Goal: Information Seeking & Learning: Learn about a topic

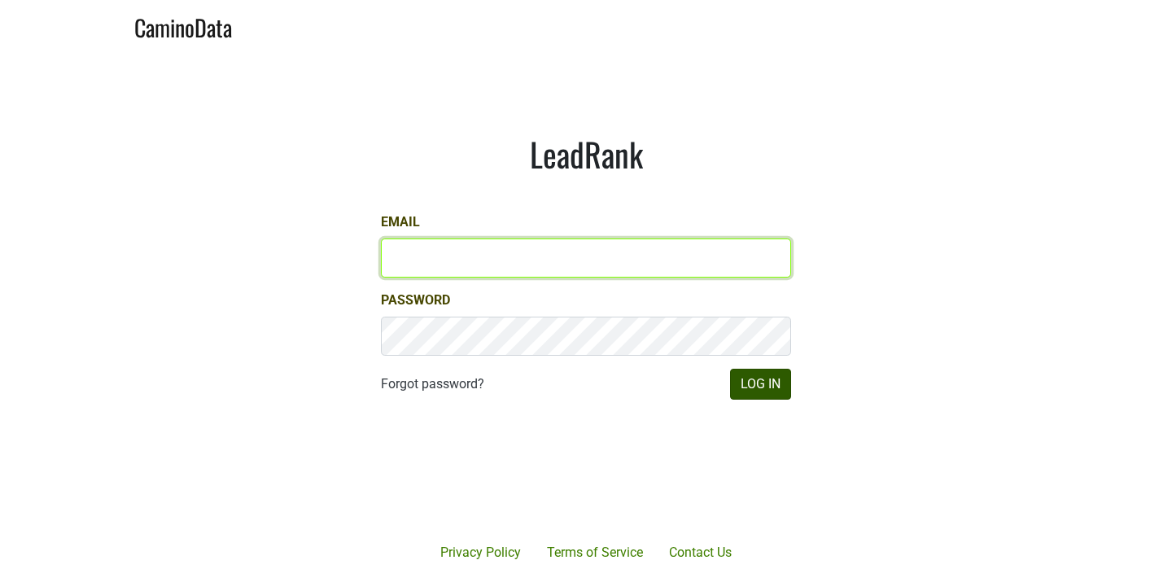
type input "[EMAIL_ADDRESS][DOMAIN_NAME]"
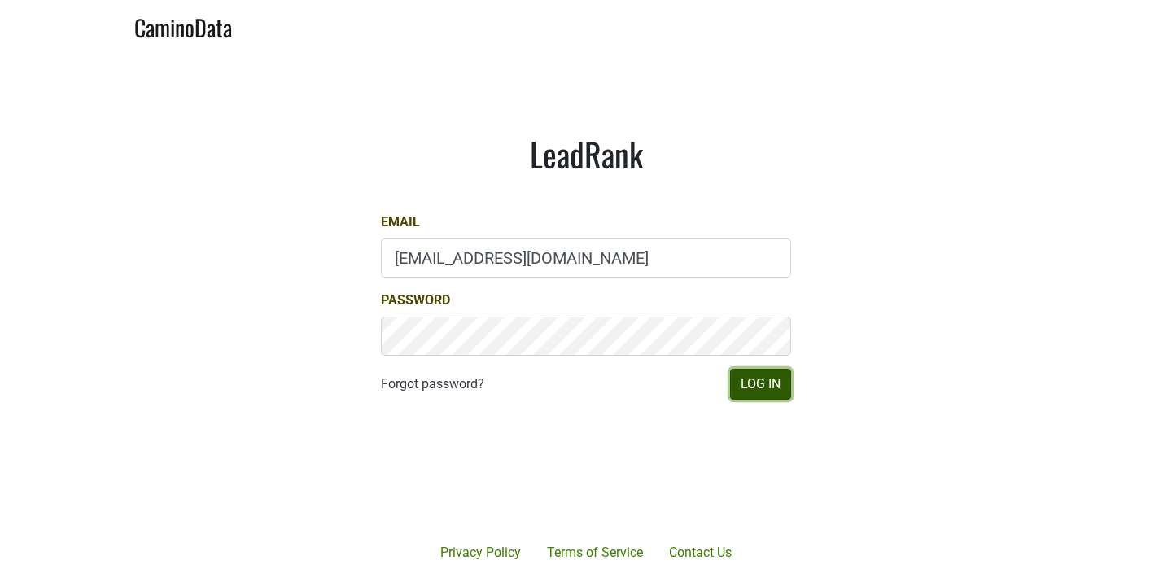
click at [755, 373] on button "Log In" at bounding box center [760, 384] width 61 height 31
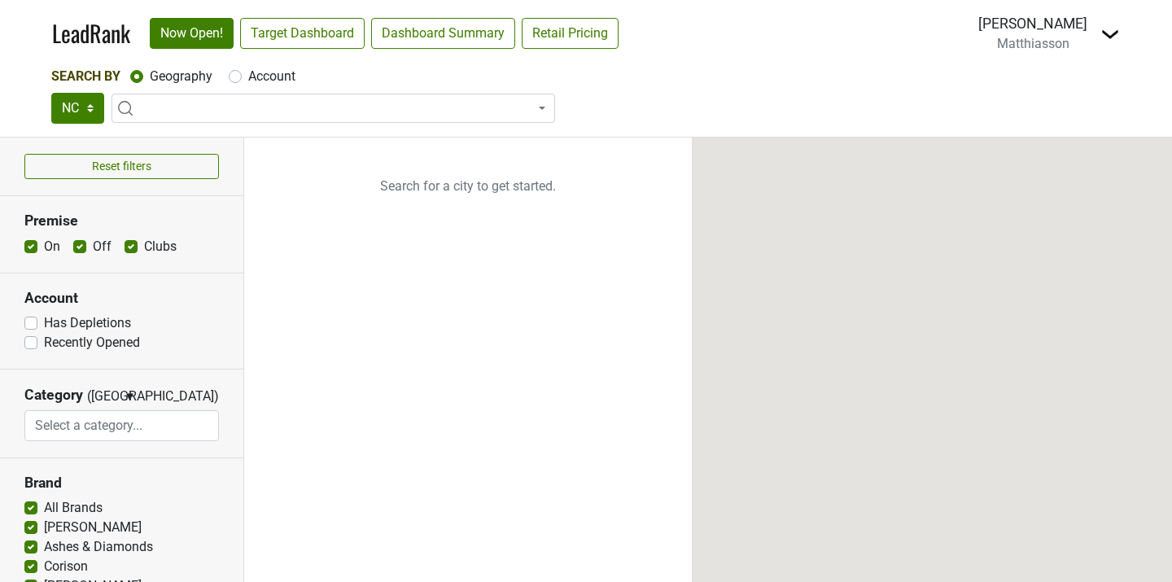
select select "NC"
select select
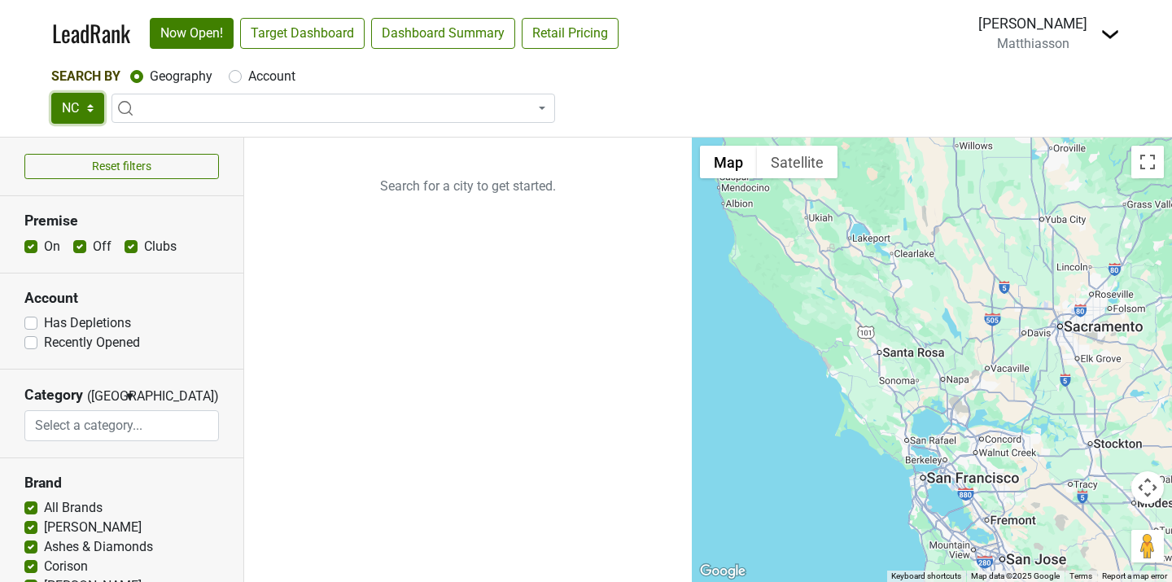
click at [89, 106] on select "NC SC GA TN AL" at bounding box center [77, 108] width 53 height 31
select select "SC"
click at [51, 93] on select "NC SC GA TN AL" at bounding box center [77, 108] width 53 height 31
click at [248, 74] on label "Account" at bounding box center [271, 77] width 47 height 20
click at [236, 74] on input "Account" at bounding box center [235, 75] width 13 height 16
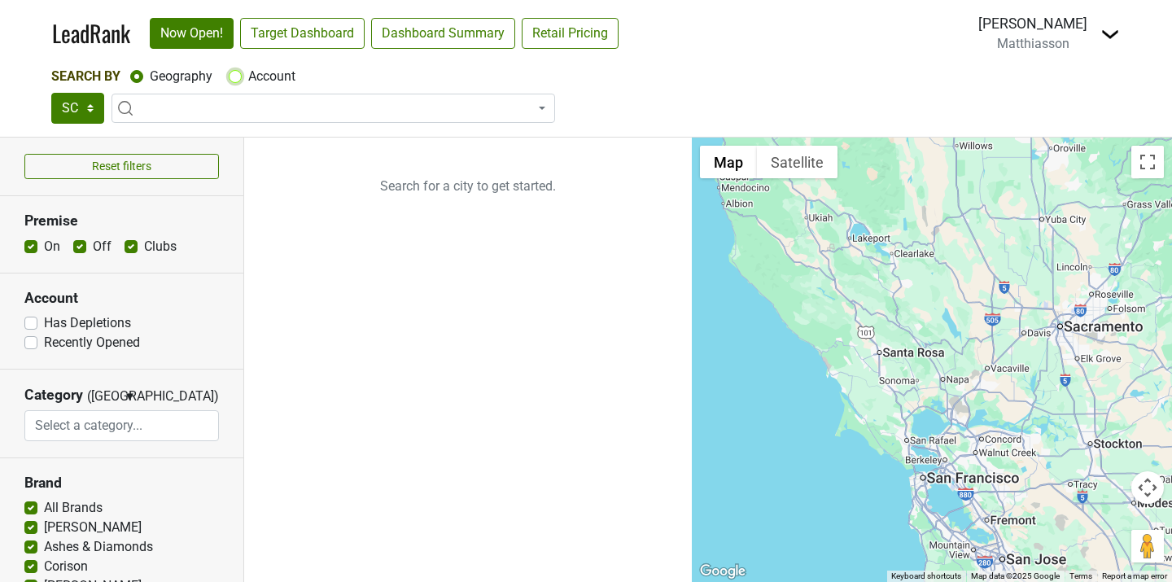
radio input "true"
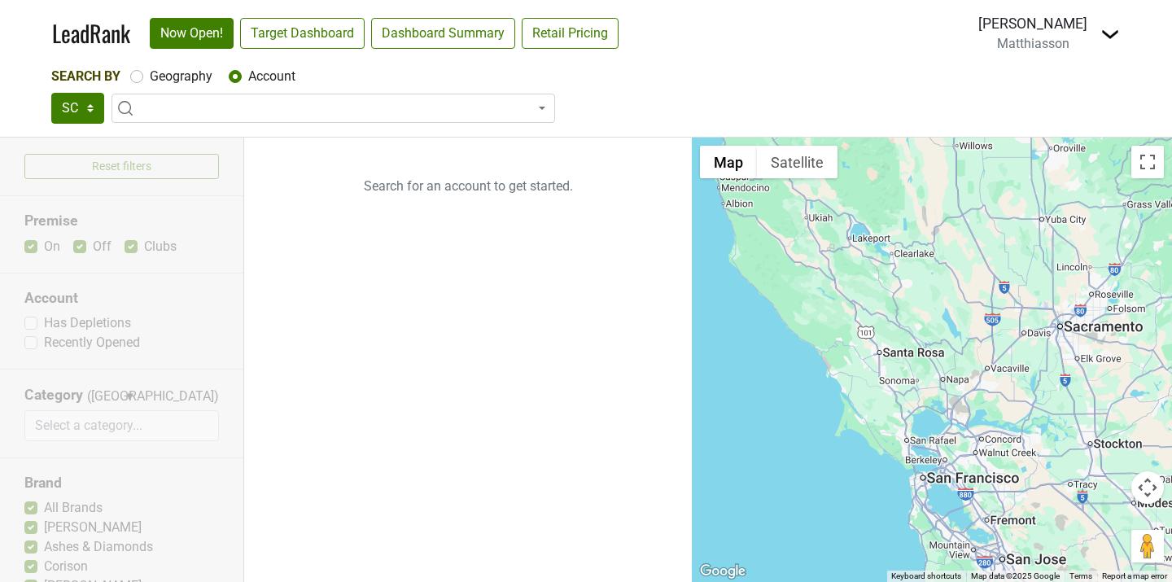
click at [206, 295] on div "Reset filters Premise On Off Clubs Account Has Depletions Recently Opened Categ…" at bounding box center [122, 360] width 244 height 444
click at [544, 106] on span at bounding box center [543, 108] width 3 height 29
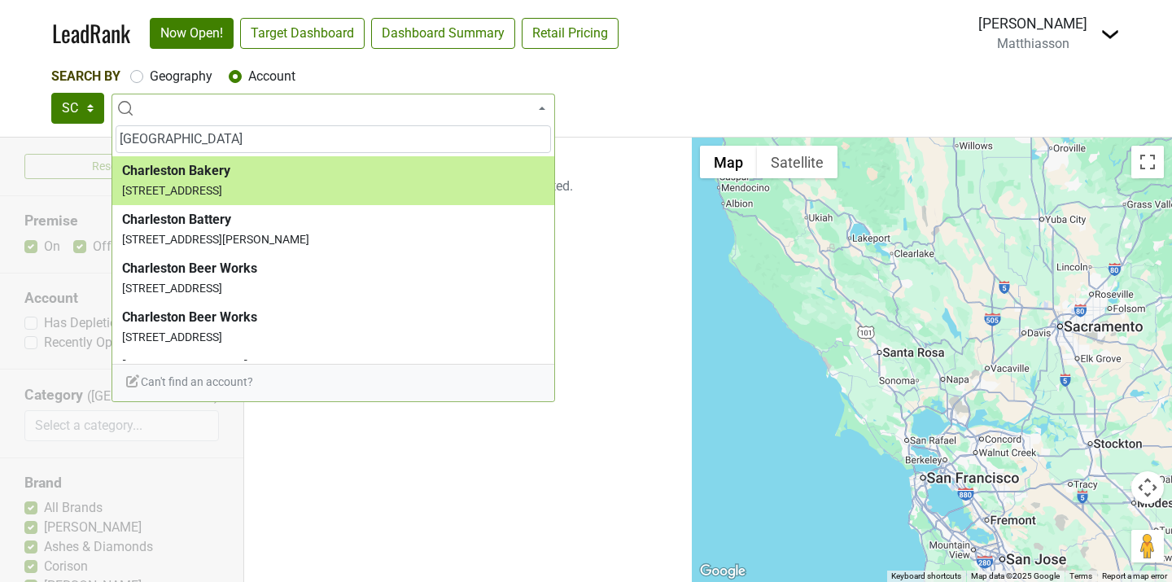
type input "charleston"
click at [150, 78] on label "Geography" at bounding box center [181, 77] width 63 height 20
click at [141, 78] on input "Geography" at bounding box center [136, 75] width 13 height 16
radio input "true"
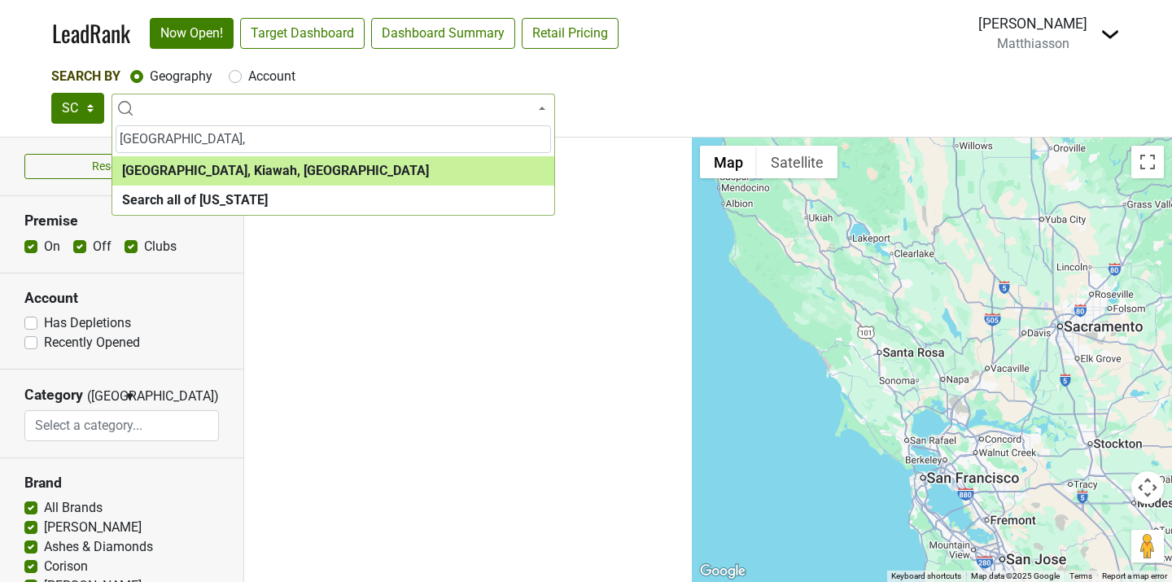
type input "charleston,"
select select "1082"
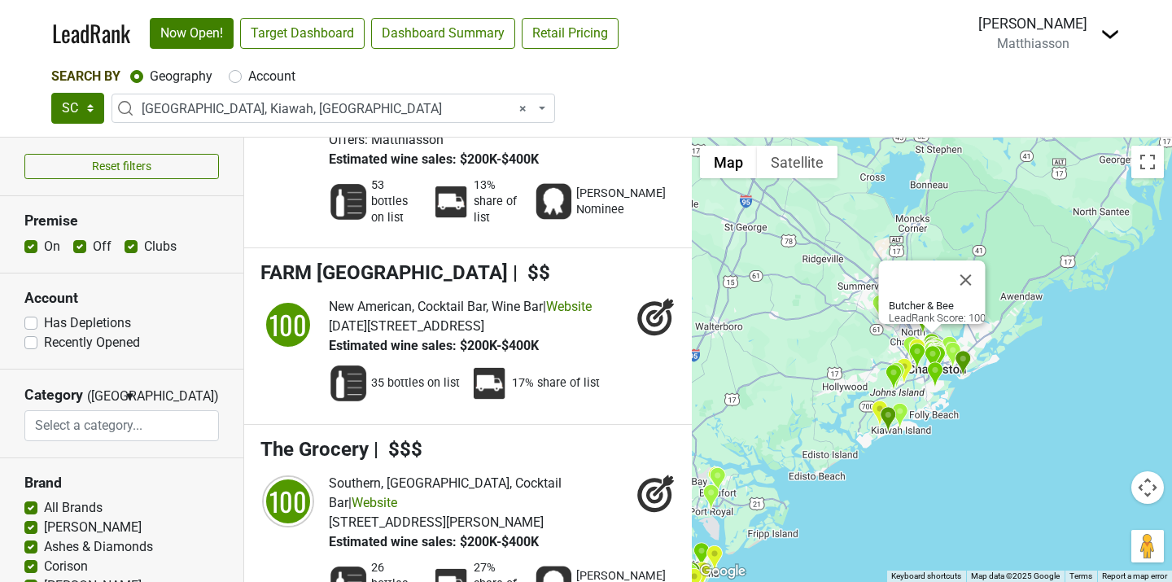
scroll to position [668, 0]
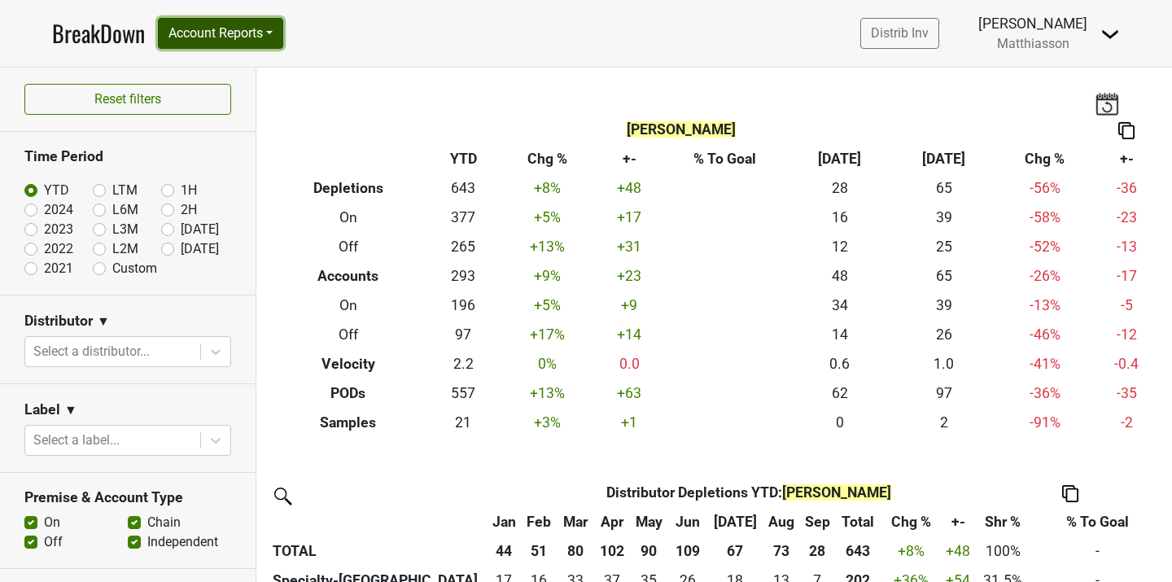
click at [273, 32] on button "Account Reports" at bounding box center [220, 33] width 125 height 31
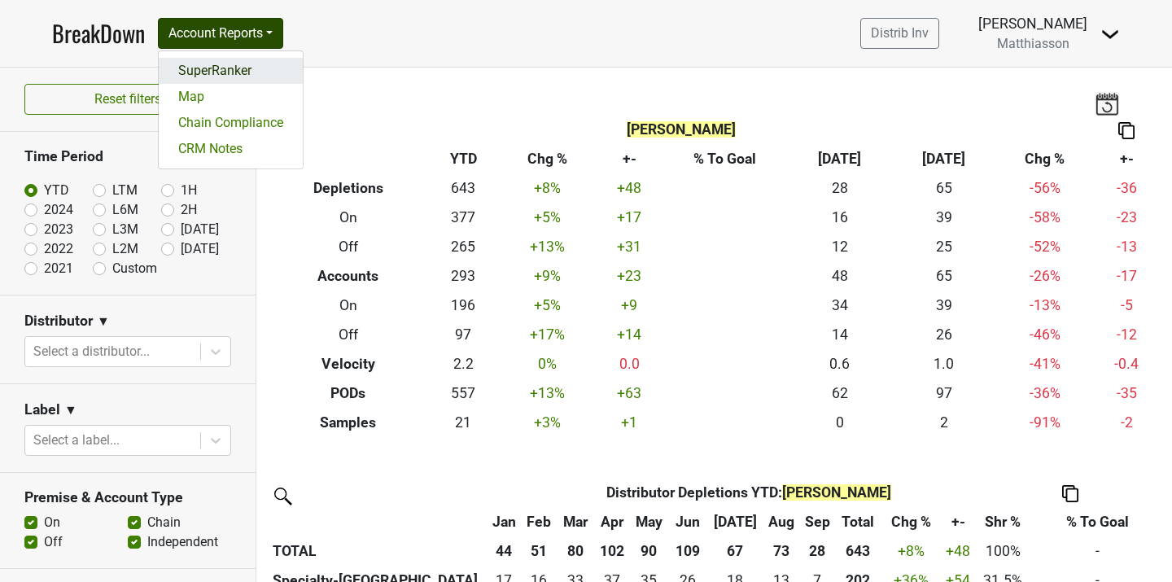
click at [259, 59] on link "SuperRanker" at bounding box center [231, 71] width 144 height 26
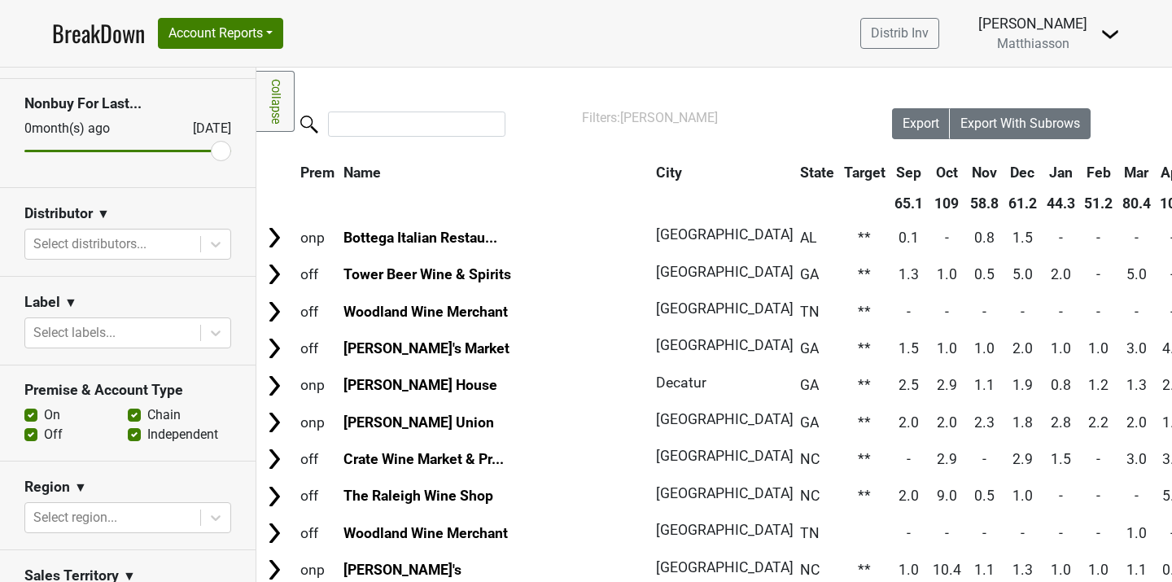
scroll to position [168, 0]
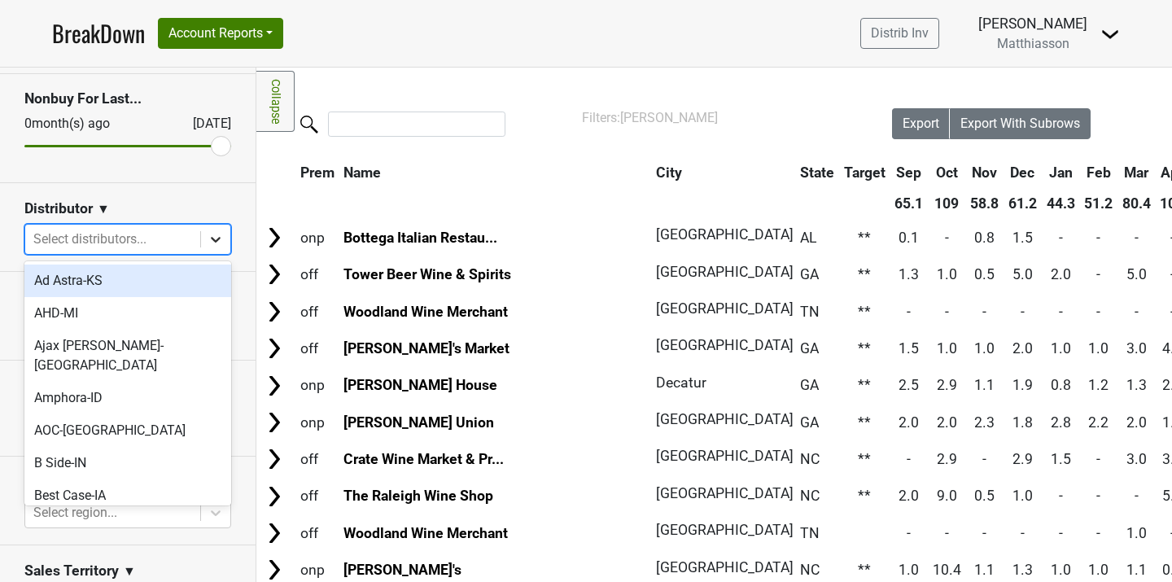
click at [220, 240] on icon at bounding box center [215, 239] width 16 height 16
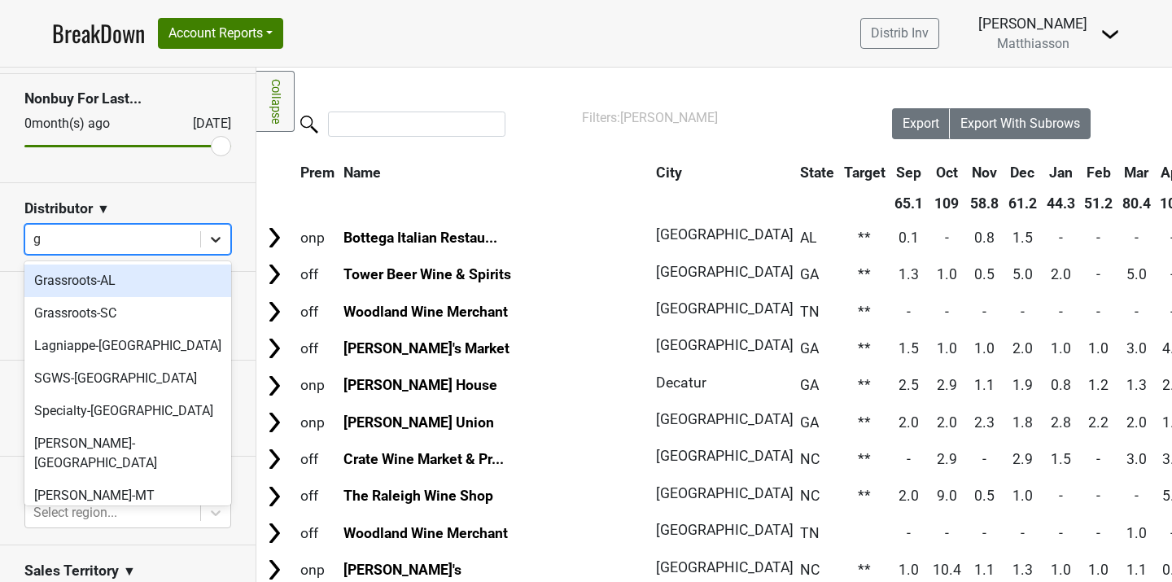
type input "gr"
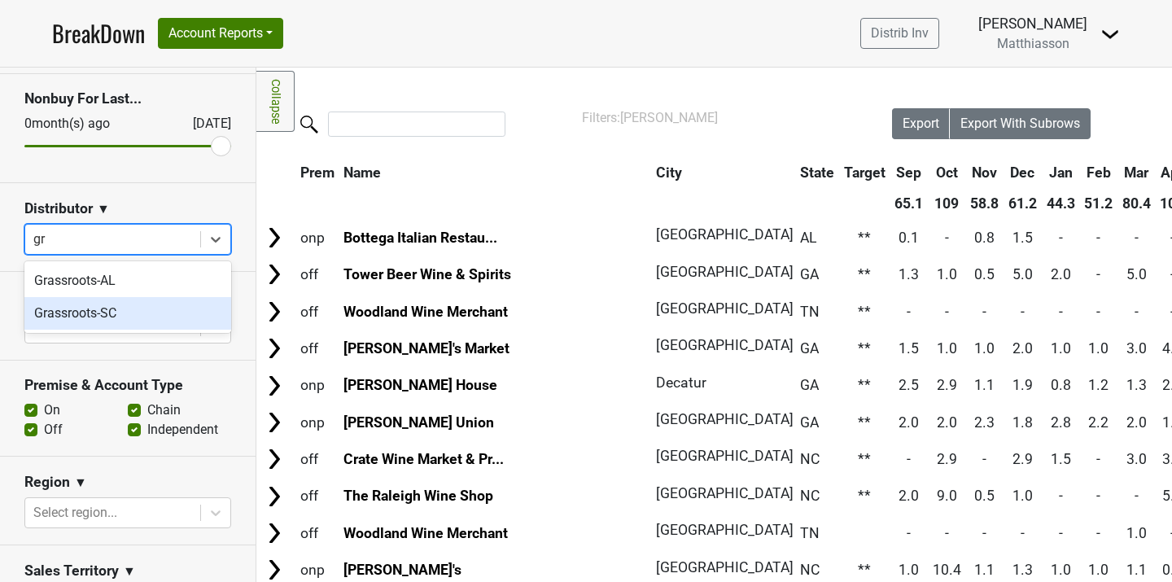
click at [190, 311] on div "Grassroots-SC" at bounding box center [127, 313] width 207 height 33
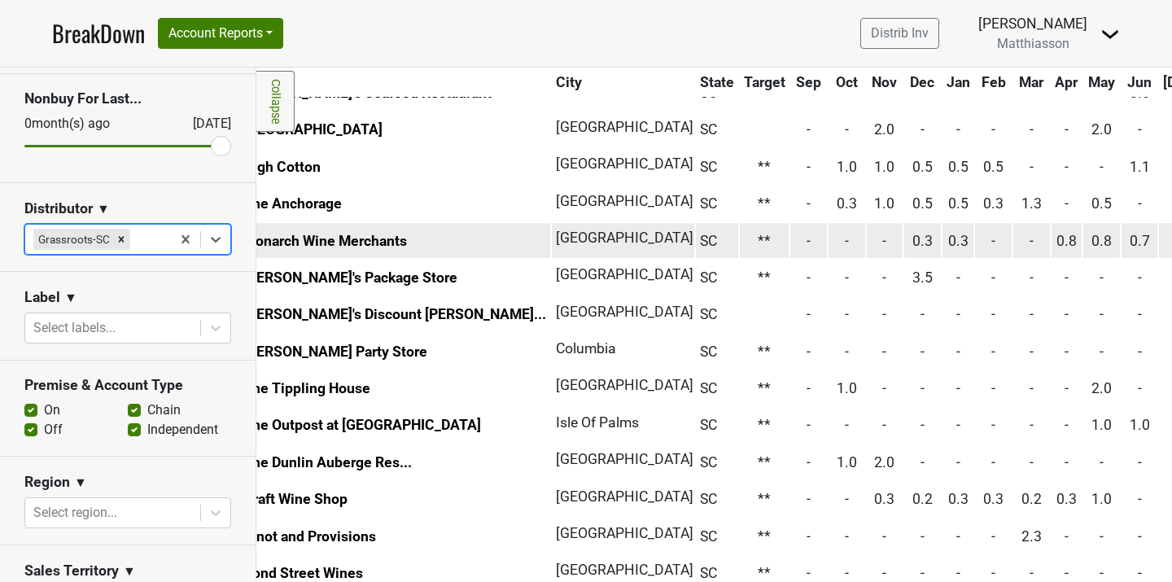
scroll to position [366, 0]
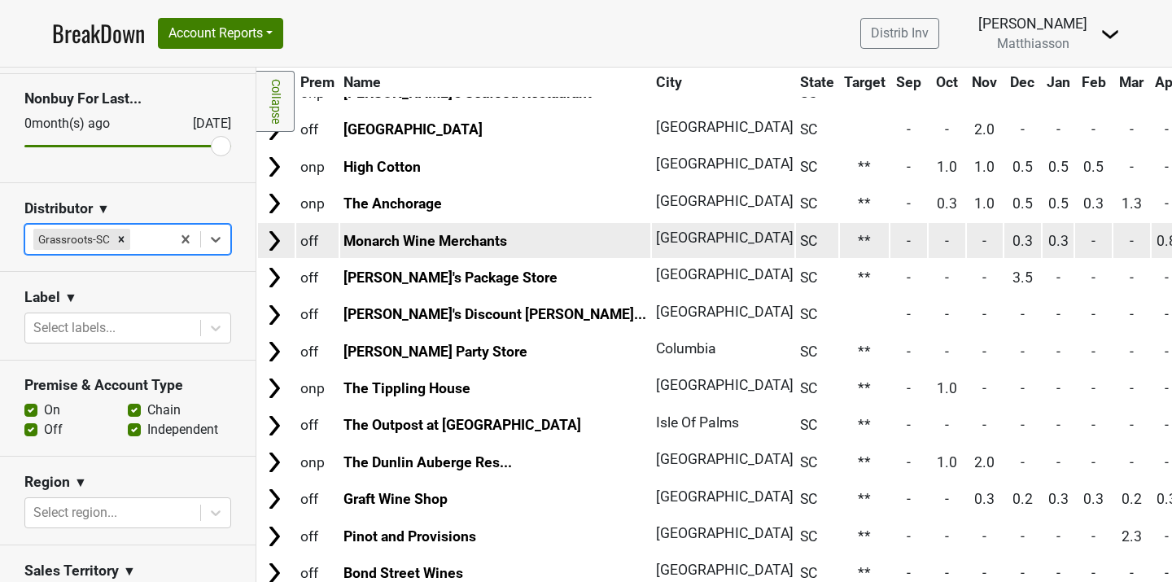
click at [277, 245] on img at bounding box center [274, 241] width 24 height 24
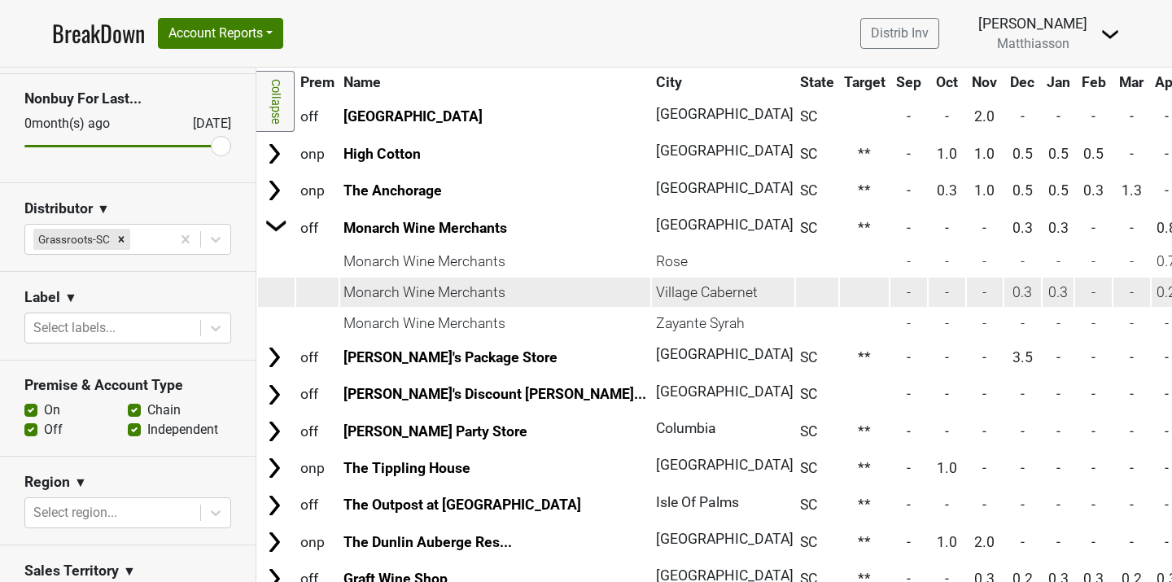
scroll to position [382, 0]
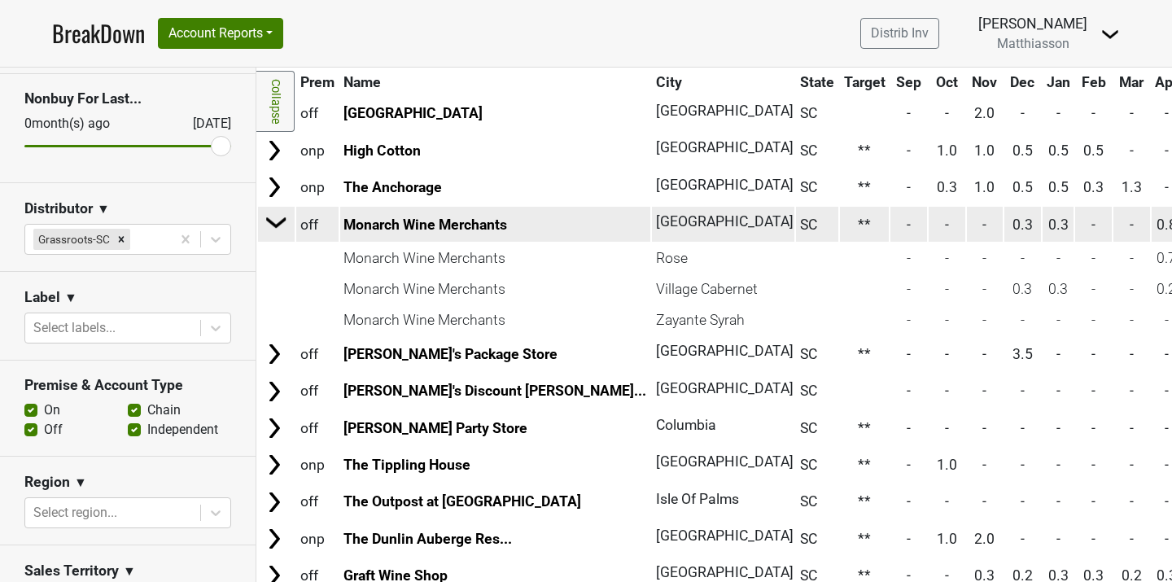
click at [278, 222] on img at bounding box center [276, 222] width 24 height 24
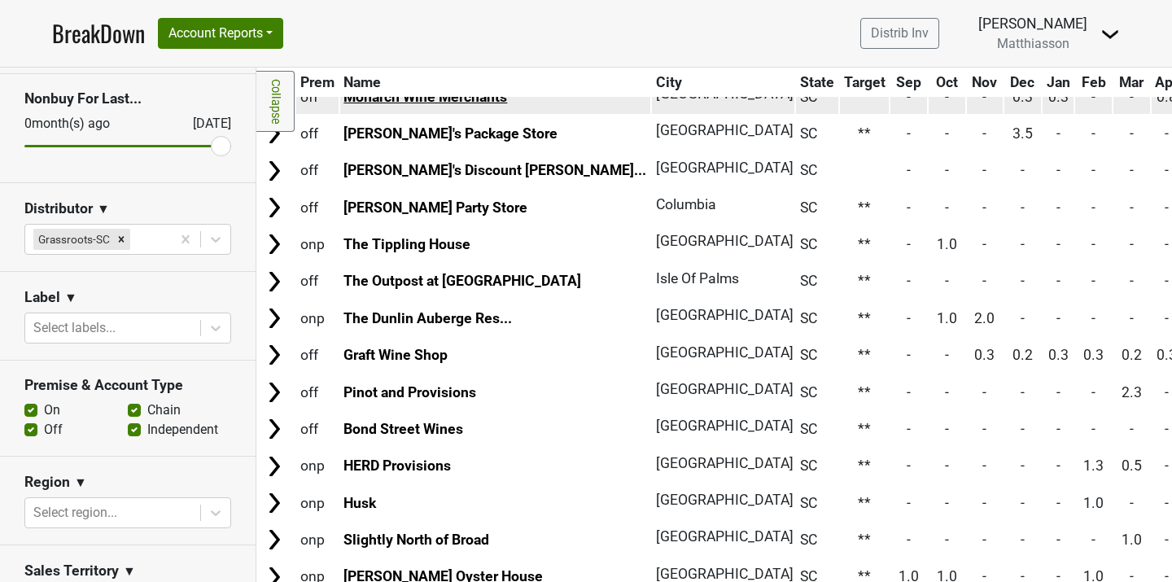
scroll to position [511, 0]
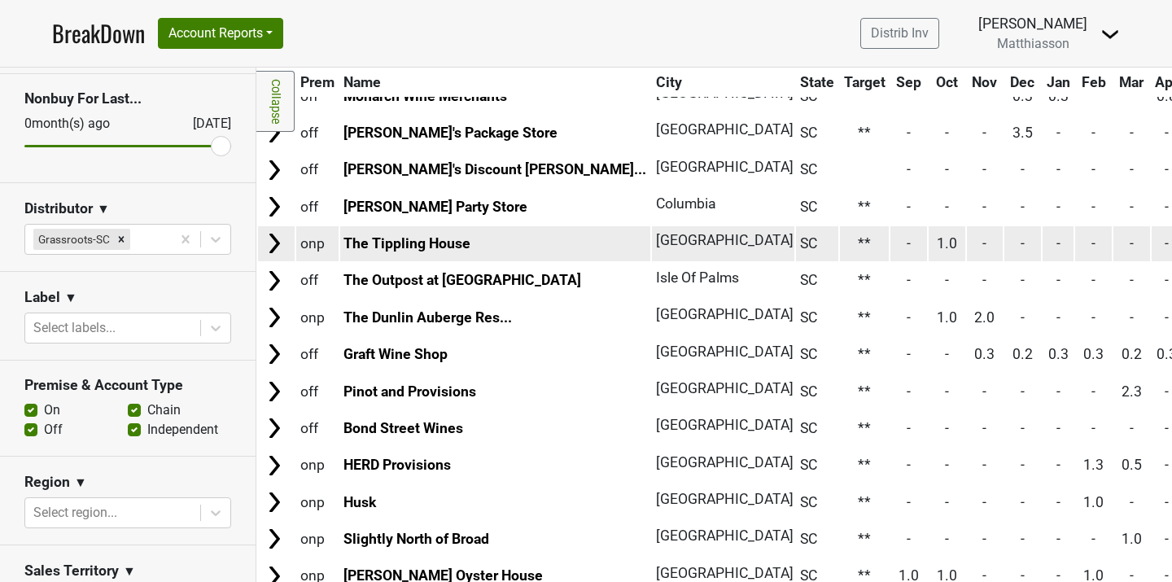
click at [273, 242] on img at bounding box center [274, 243] width 24 height 24
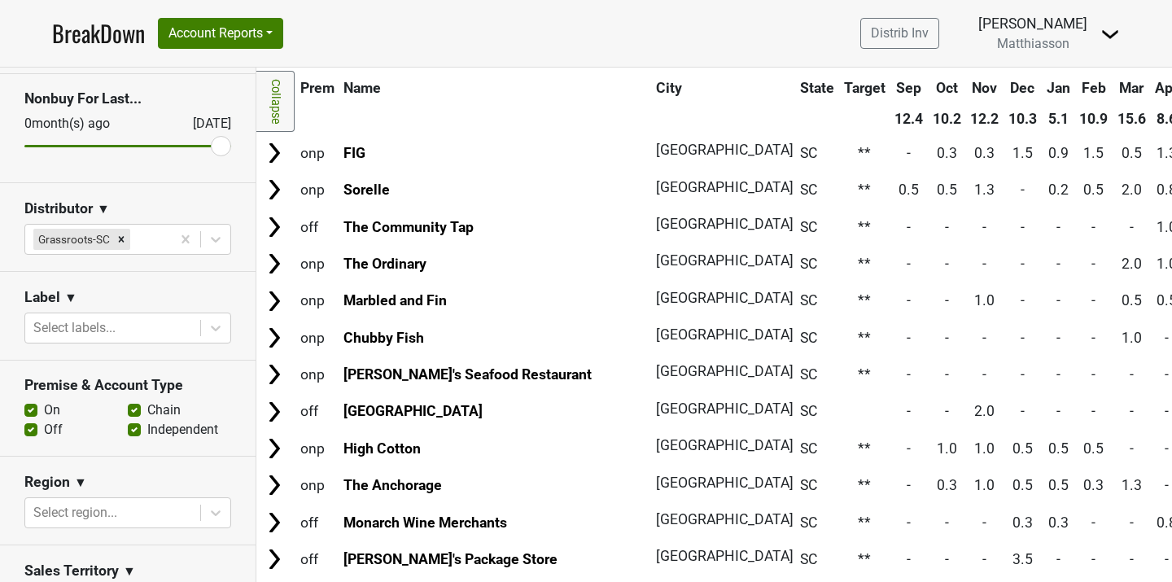
scroll to position [0, 0]
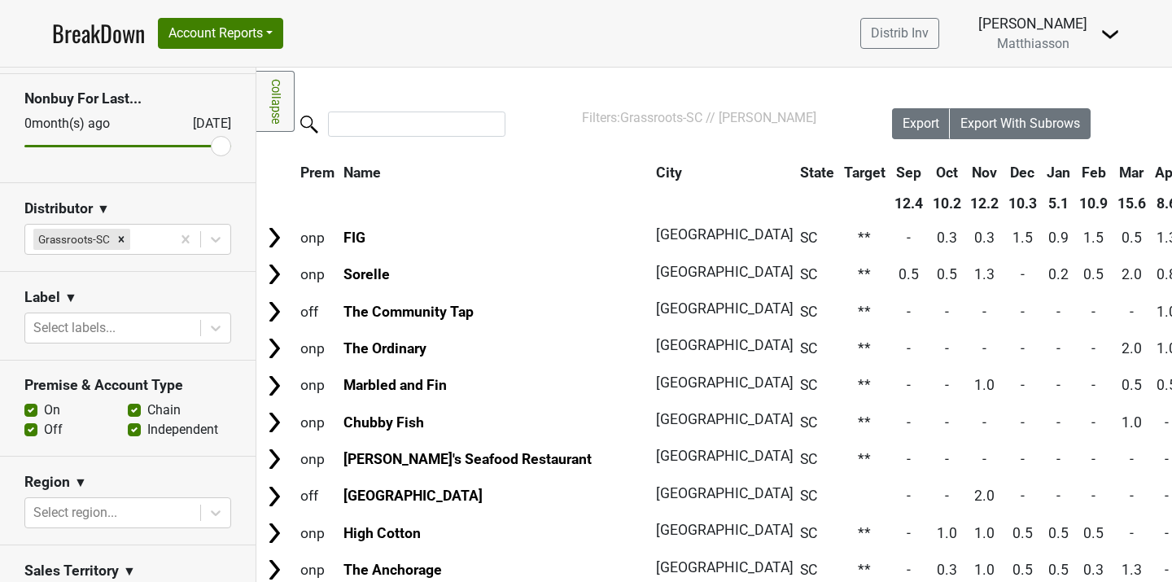
click at [652, 172] on th "City" at bounding box center [719, 172] width 134 height 29
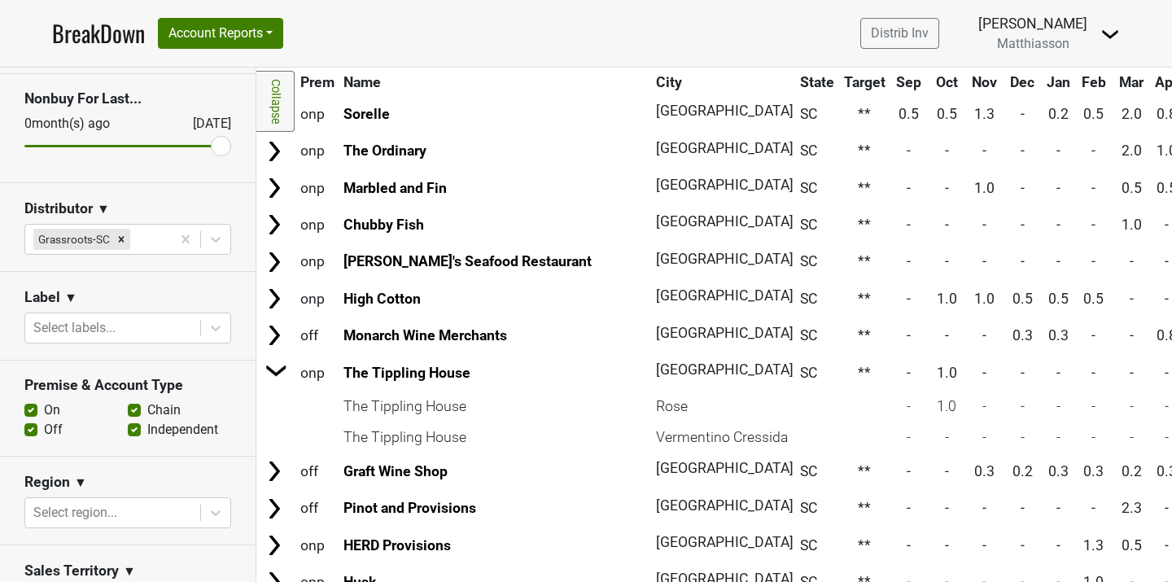
scroll to position [518, 0]
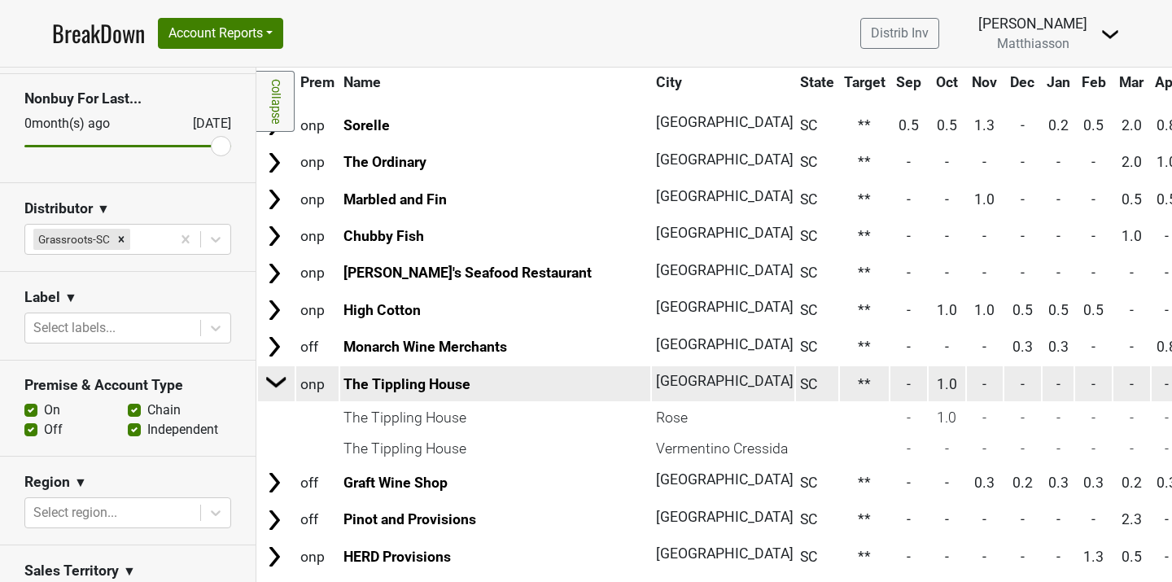
click at [275, 385] on img at bounding box center [276, 381] width 24 height 24
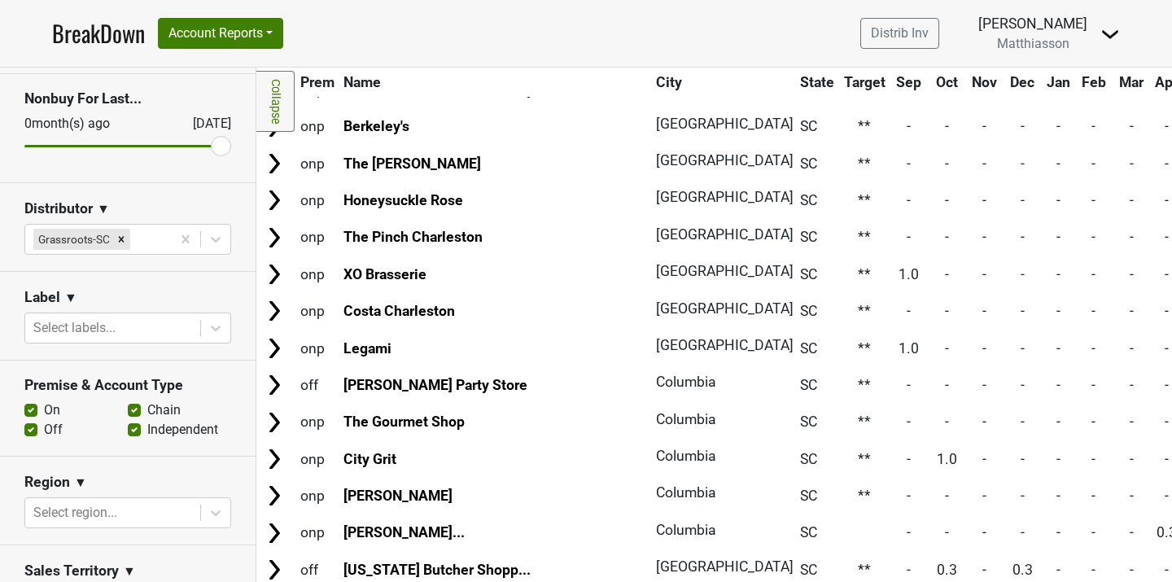
scroll to position [1736, 0]
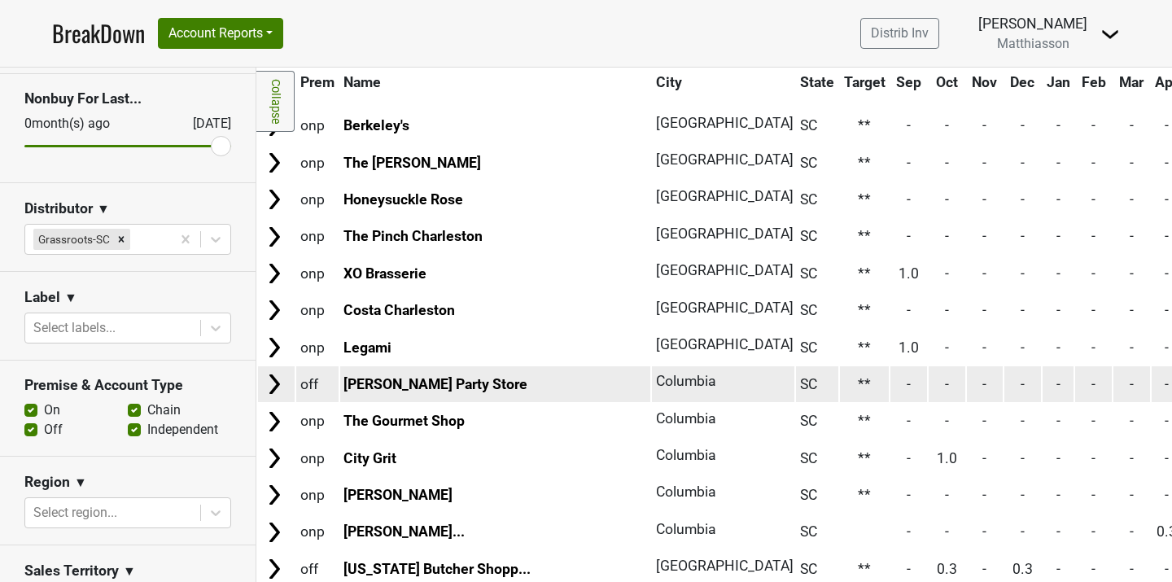
click at [656, 389] on span "Columbia" at bounding box center [686, 381] width 60 height 16
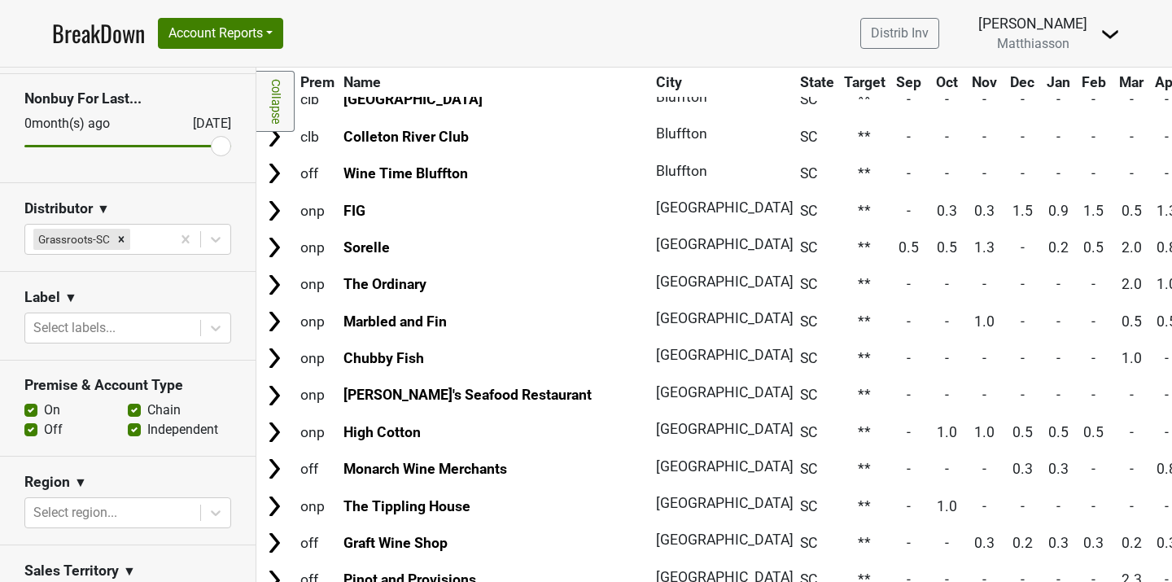
scroll to position [395, 0]
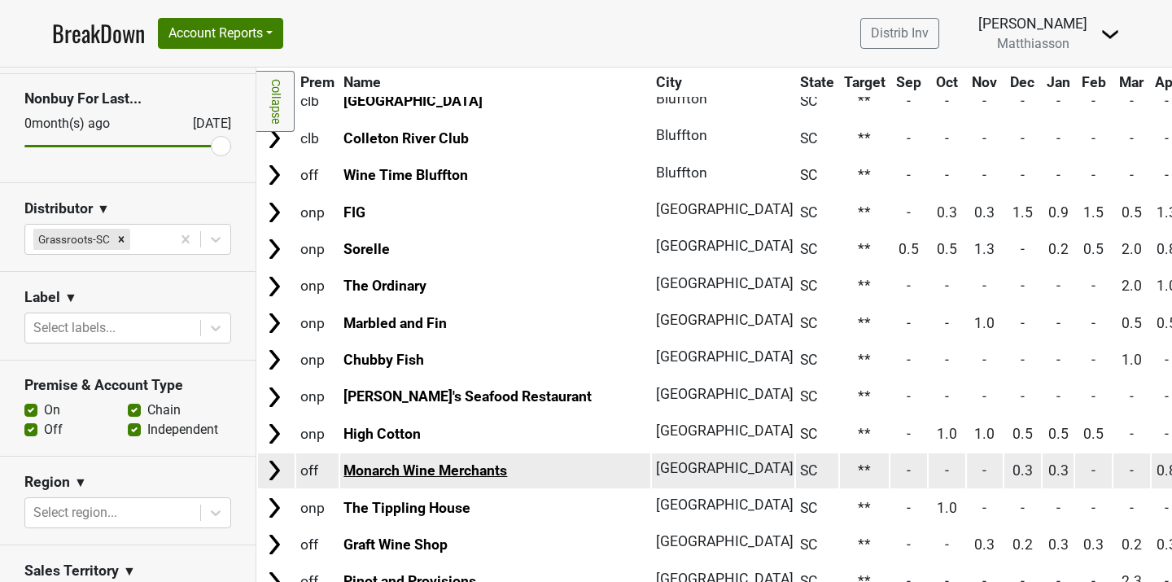
click at [428, 470] on link "Monarch Wine Merchants" at bounding box center [425, 470] width 164 height 16
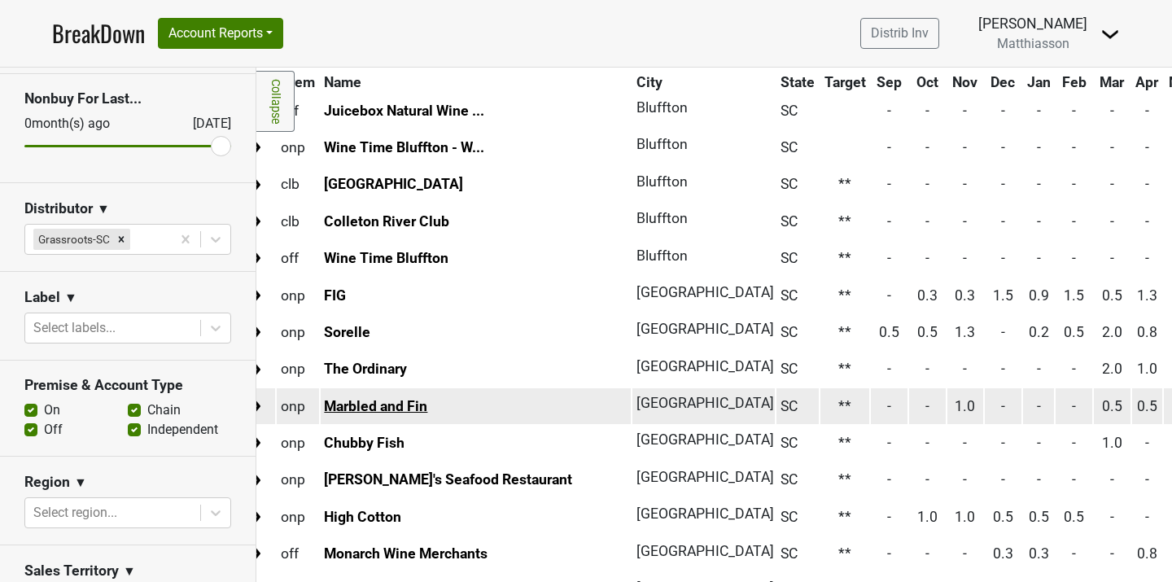
scroll to position [312, 0]
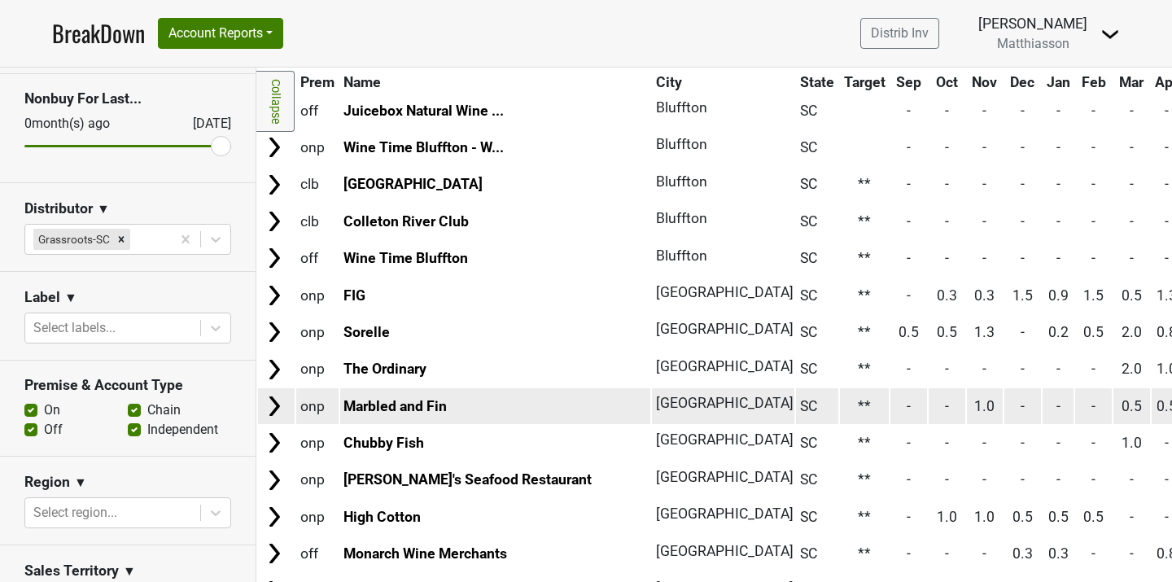
click at [277, 408] on img at bounding box center [274, 406] width 24 height 24
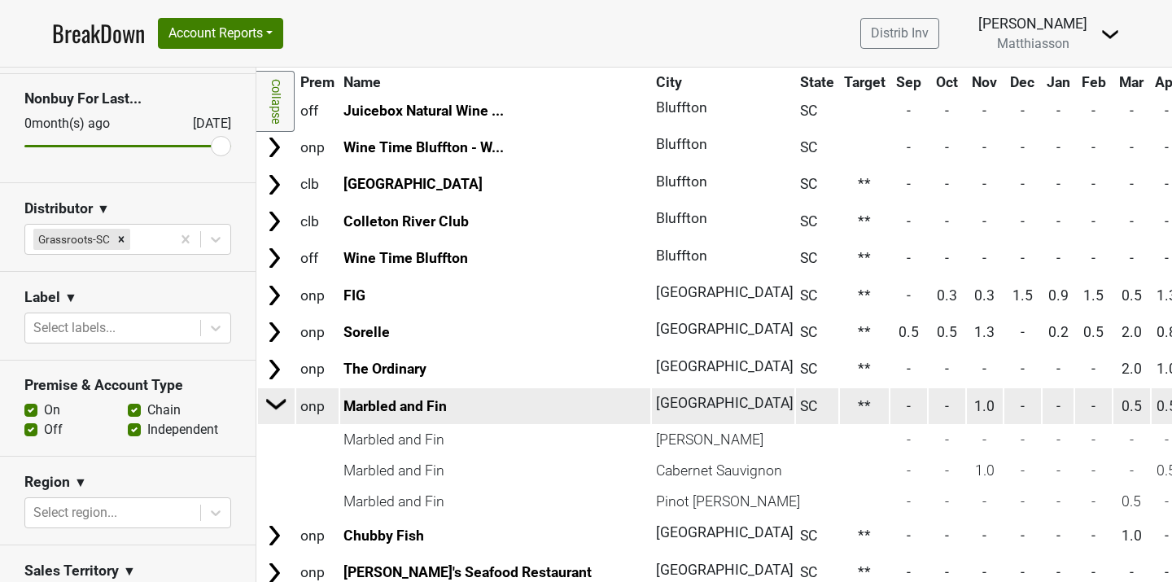
click at [277, 402] on img at bounding box center [276, 403] width 24 height 24
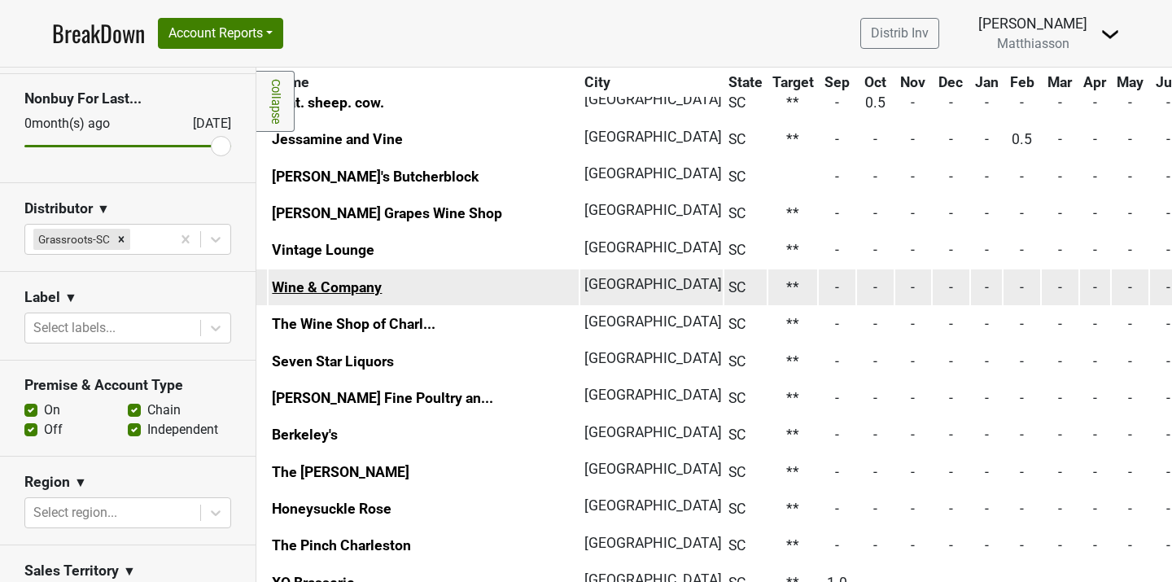
scroll to position [1427, 0]
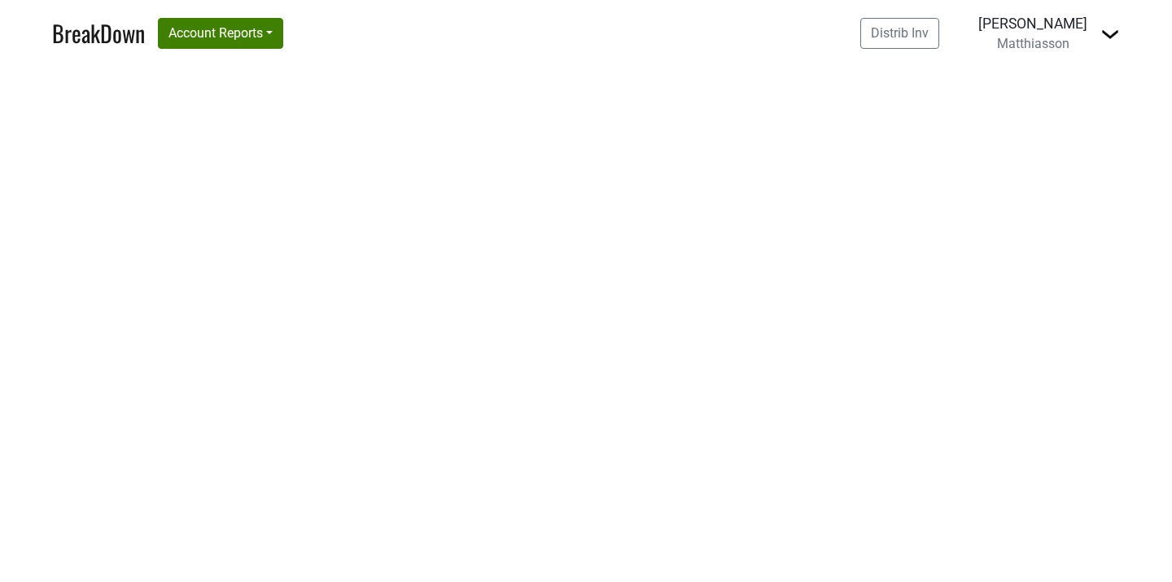
select select "NC"
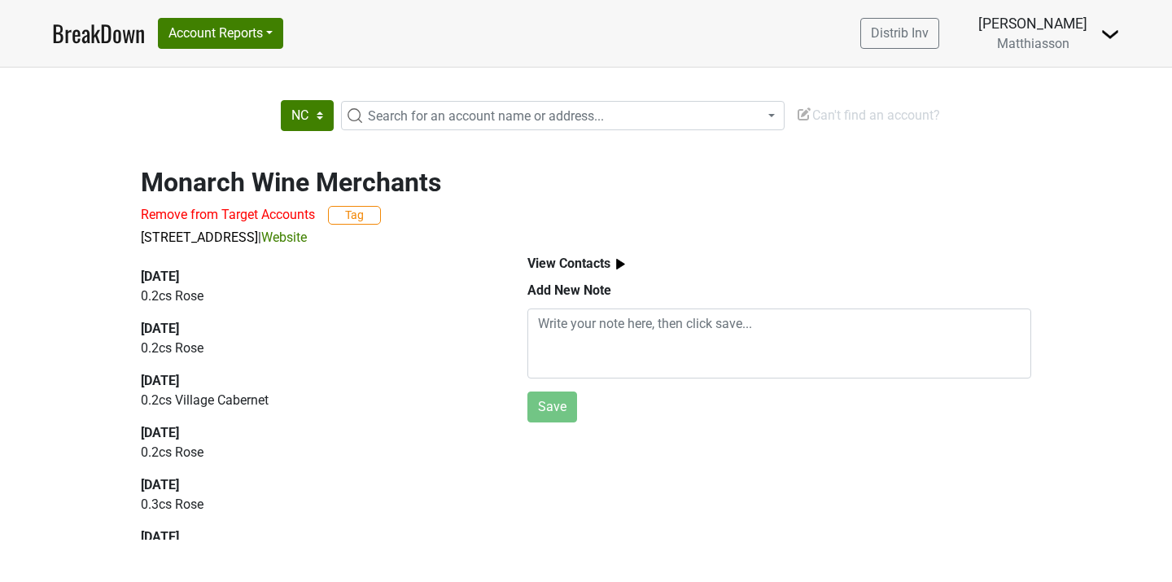
click at [603, 202] on div "Monarch Wine Merchants Remove from Target Accounts Tag 1107 King St, Ste B, Cha…" at bounding box center [586, 197] width 928 height 100
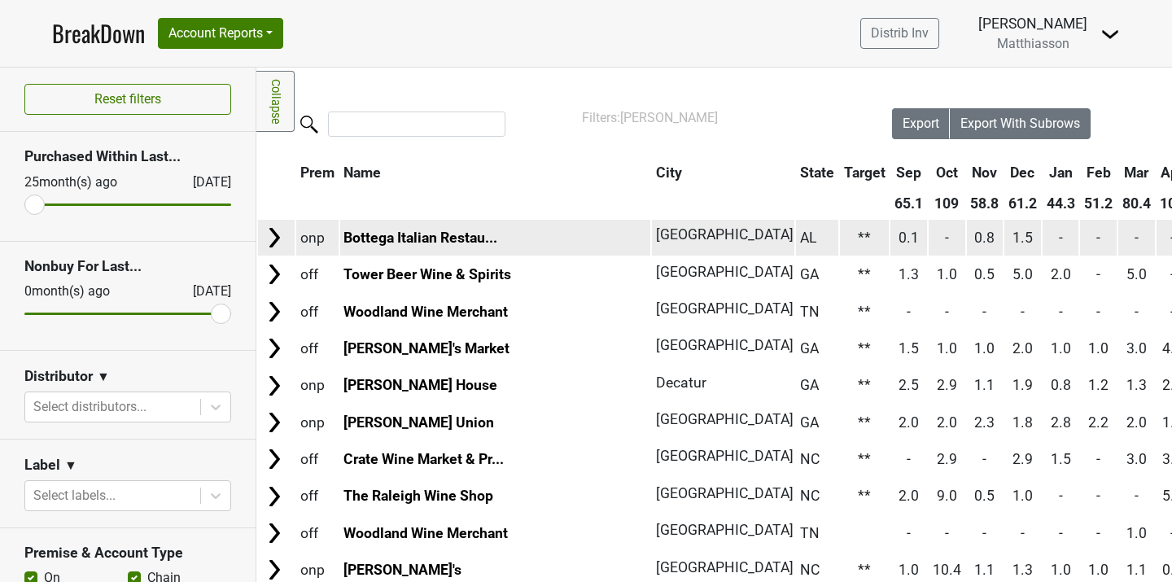
click at [656, 238] on span "[GEOGRAPHIC_DATA]" at bounding box center [725, 234] width 138 height 16
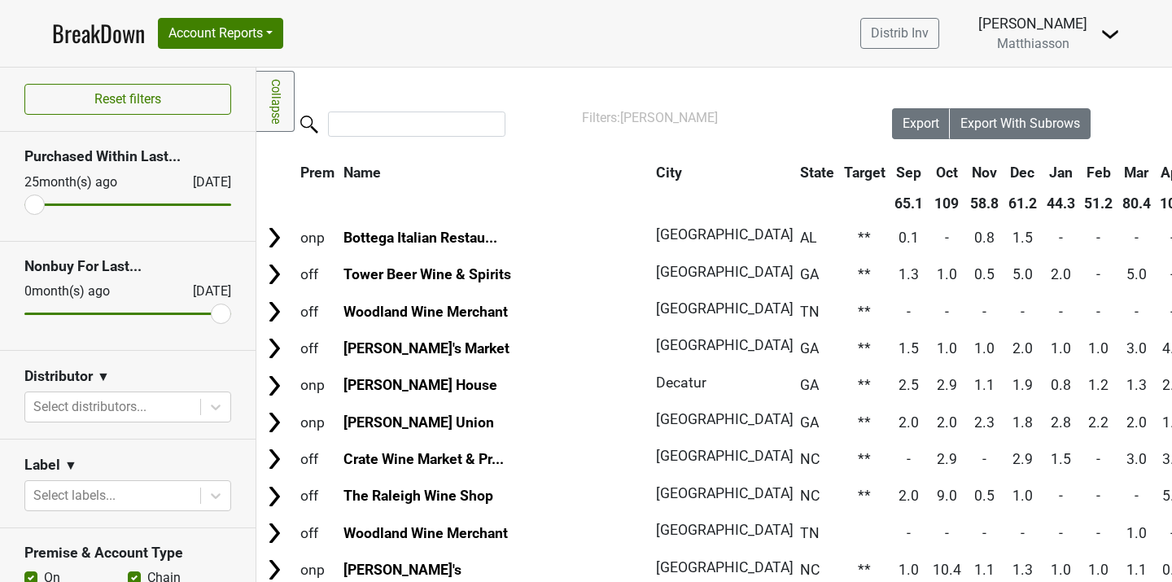
click at [652, 168] on th "City" at bounding box center [719, 172] width 134 height 29
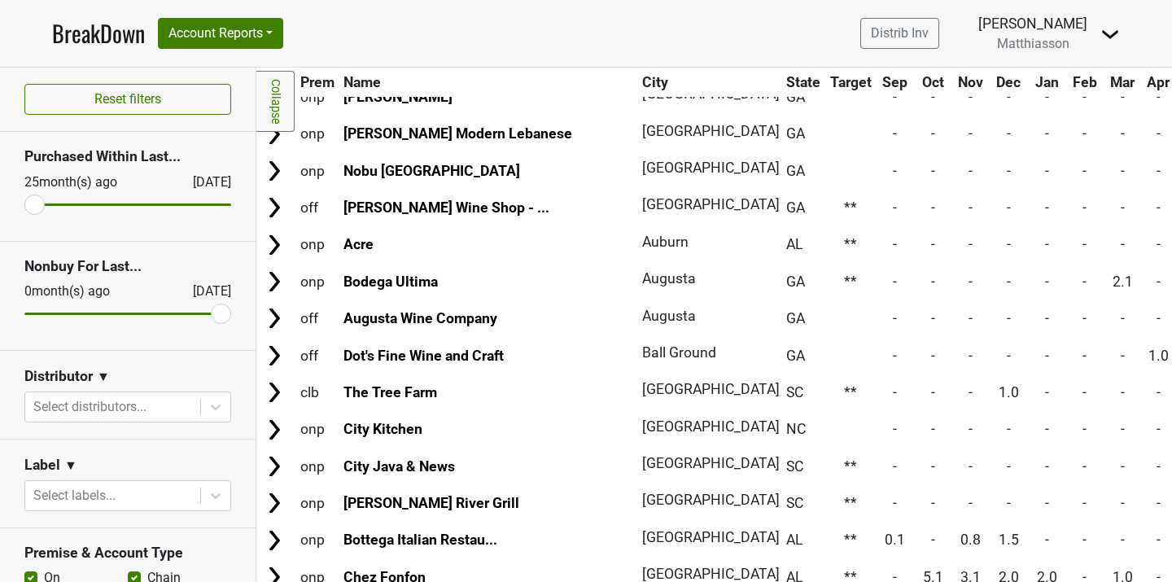
scroll to position [3336, 0]
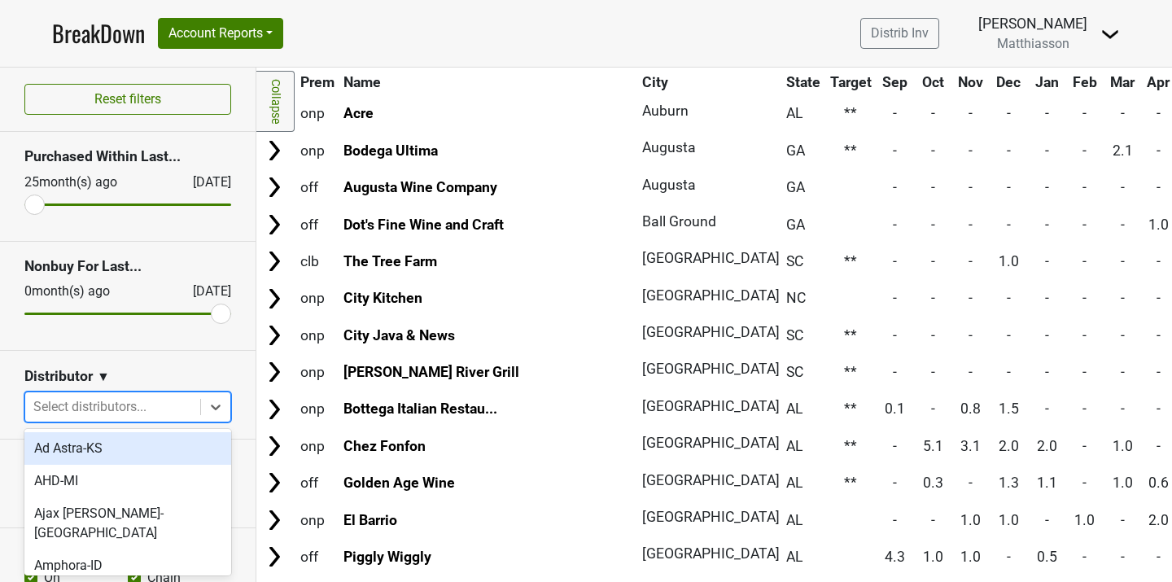
click at [143, 410] on div at bounding box center [112, 406] width 159 height 23
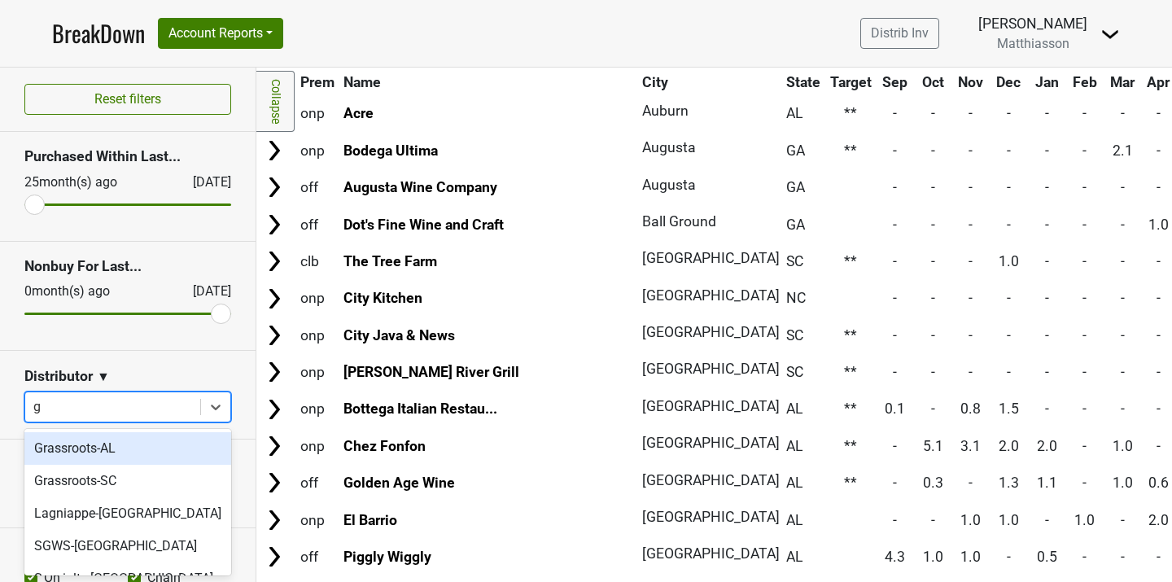
type input "gr"
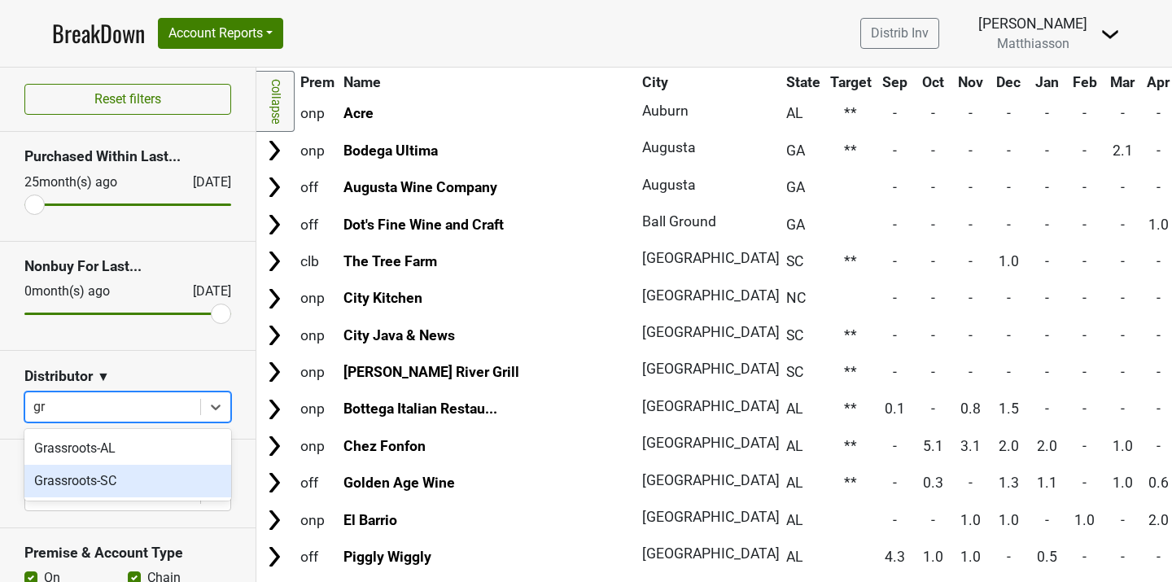
click at [110, 478] on div "Grassroots-SC" at bounding box center [127, 481] width 207 height 33
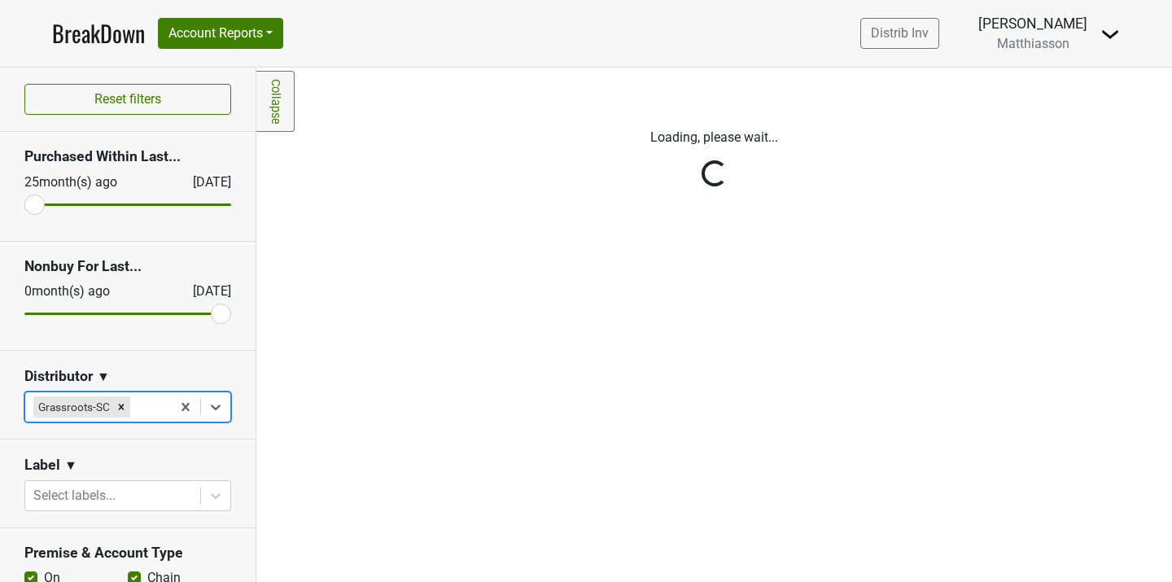
scroll to position [0, 0]
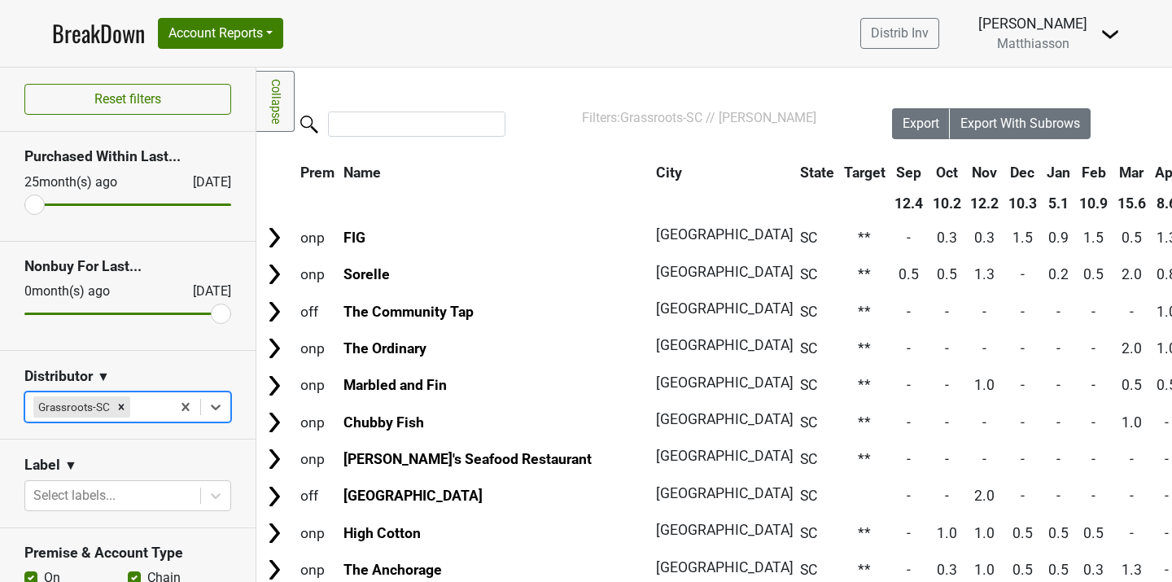
click at [652, 172] on th "City" at bounding box center [719, 172] width 134 height 29
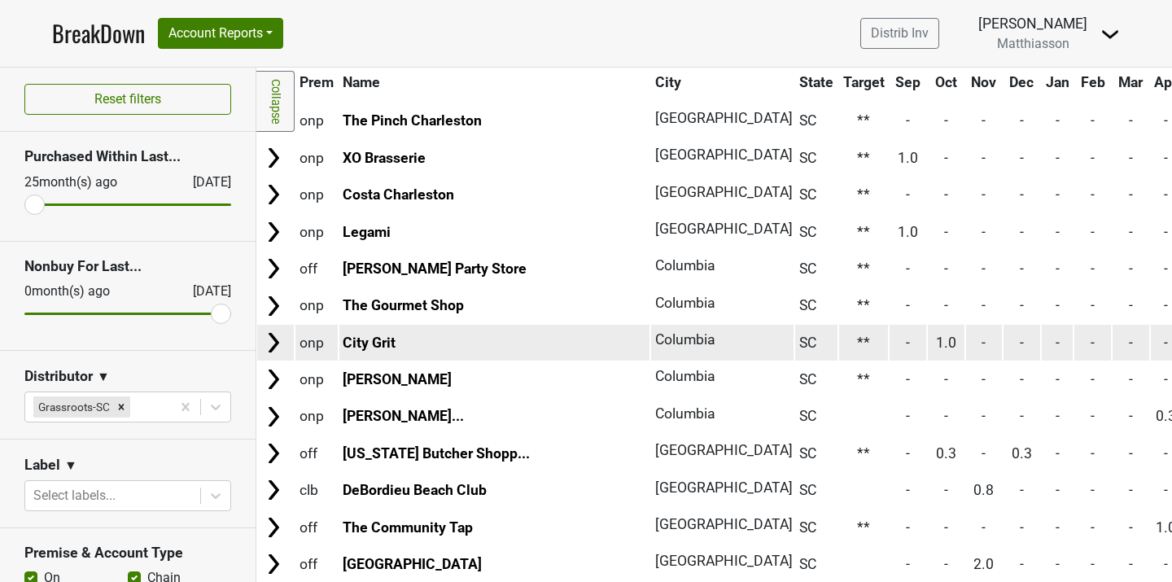
scroll to position [1853, 1]
